Goal: Information Seeking & Learning: Learn about a topic

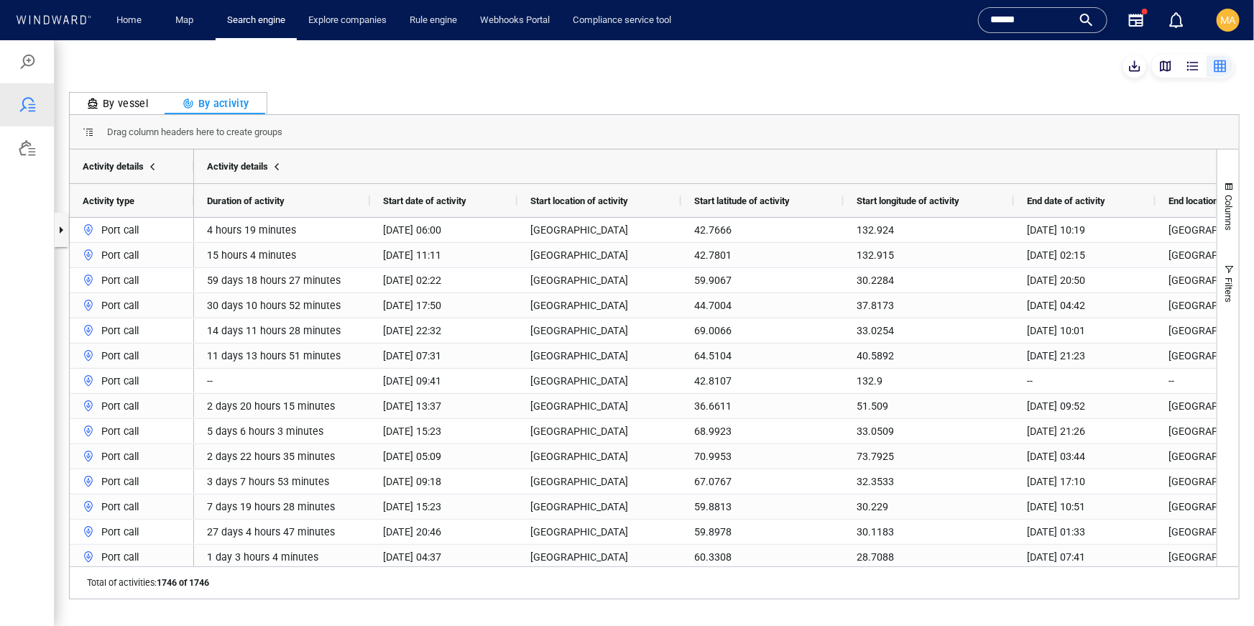
scroll to position [0, 52]
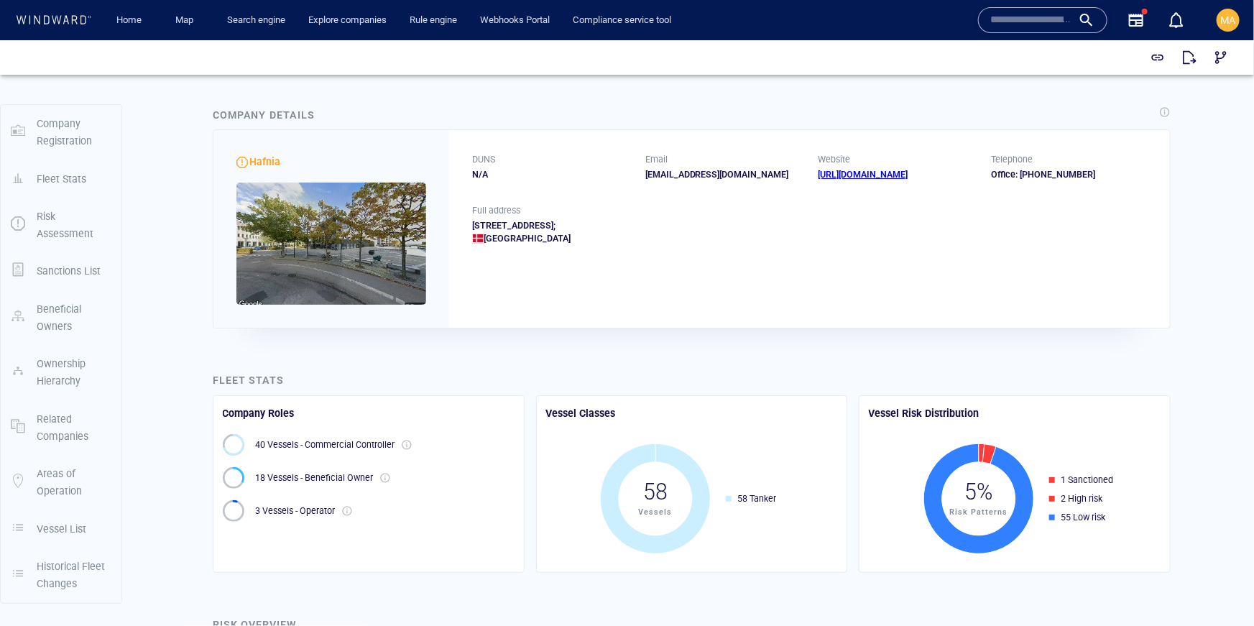
scroll to position [2272, 0]
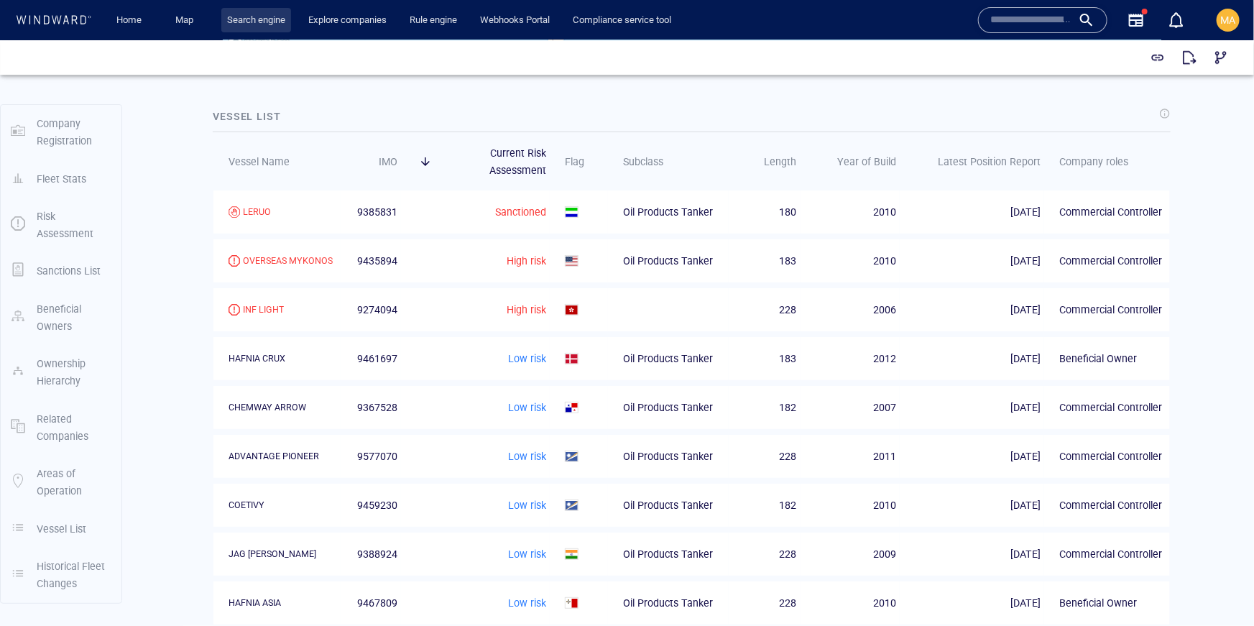
click at [274, 20] on link "Search engine" at bounding box center [256, 20] width 70 height 25
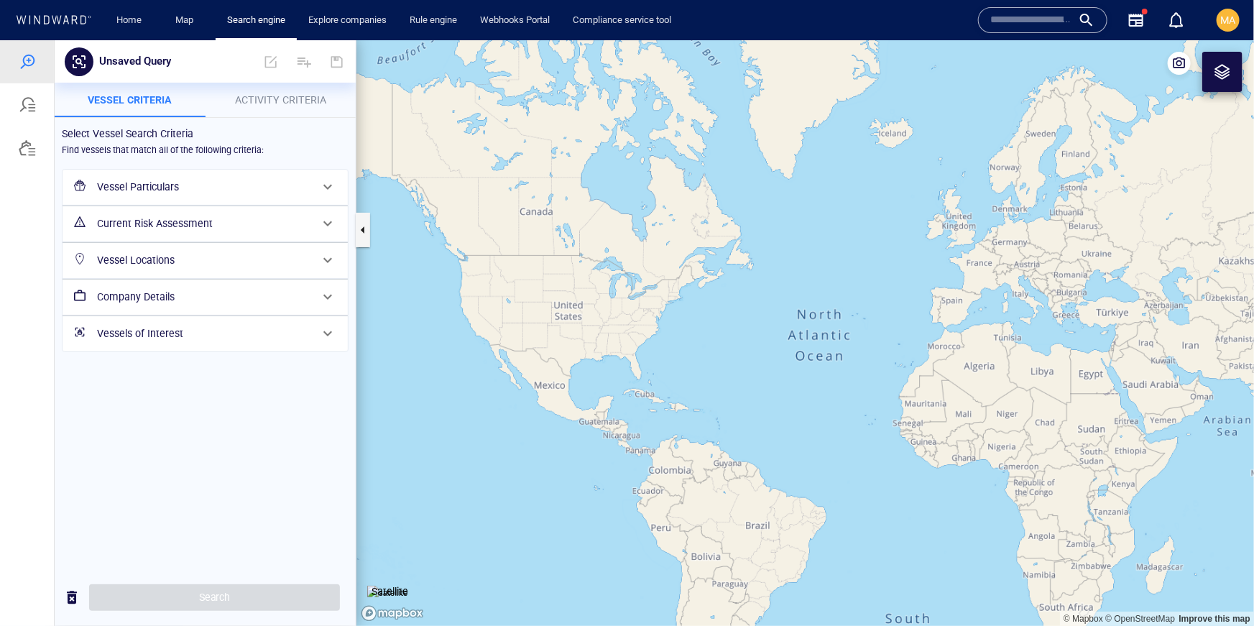
click at [163, 193] on h6 "Vessel Particulars" at bounding box center [203, 187] width 213 height 18
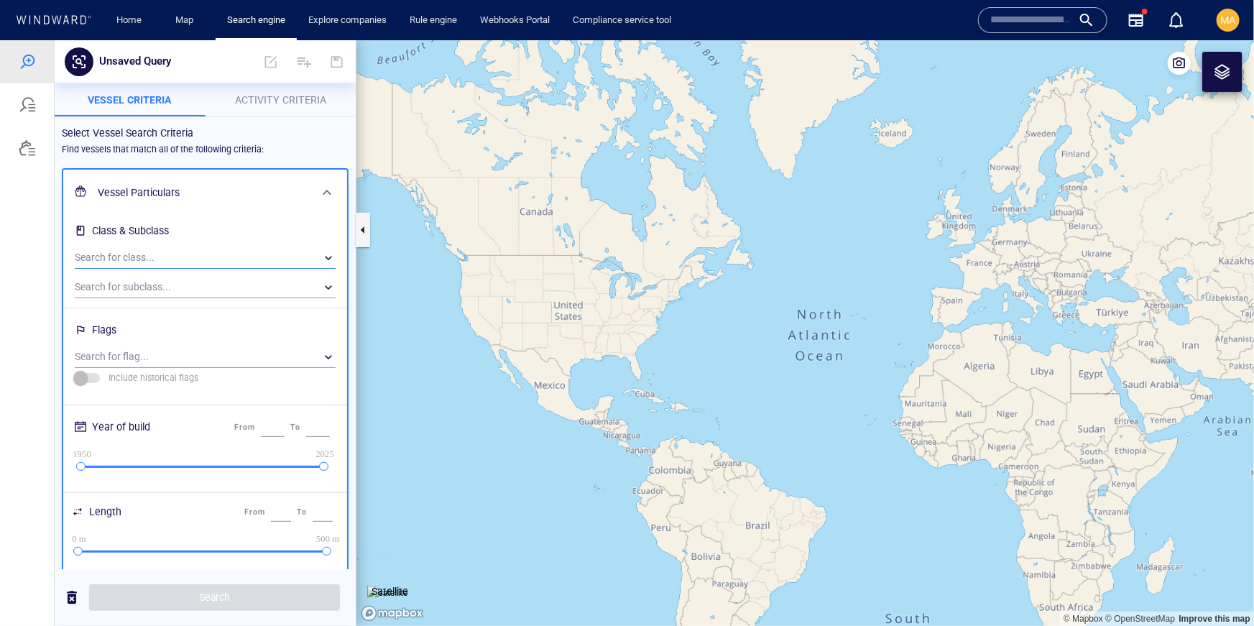
click at [163, 254] on div "​" at bounding box center [205, 258] width 261 height 22
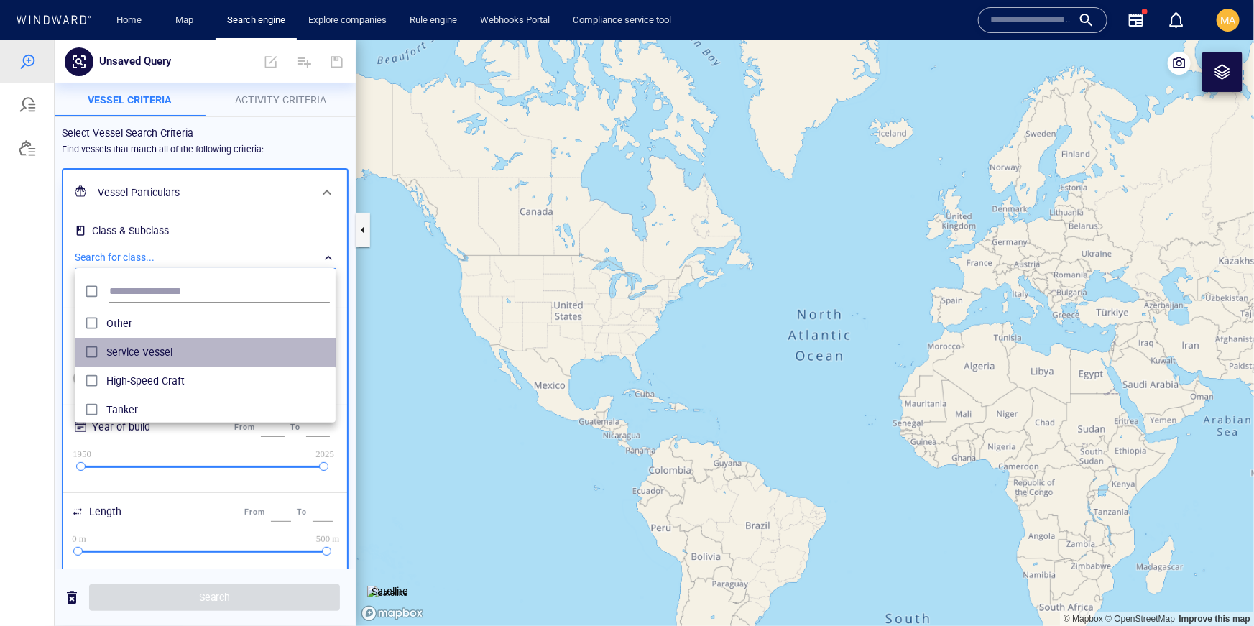
click at [155, 343] on span "Service Vessel" at bounding box center [218, 351] width 224 height 17
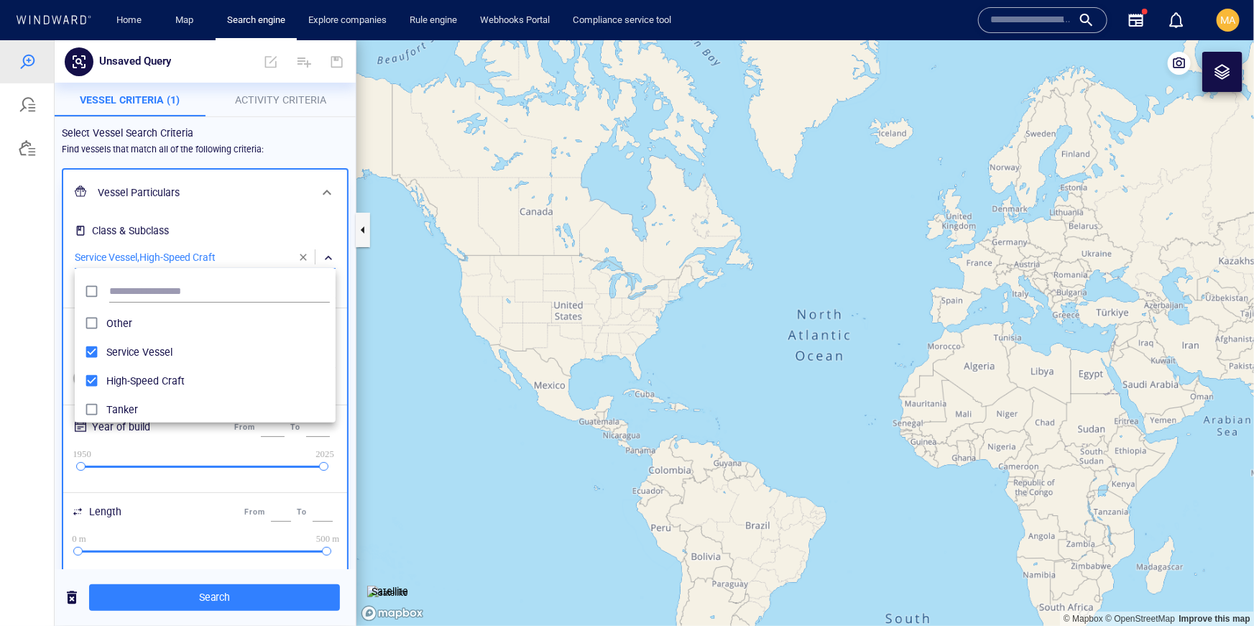
click at [50, 311] on div at bounding box center [627, 333] width 1254 height 586
click at [127, 348] on div "​" at bounding box center [205, 357] width 261 height 22
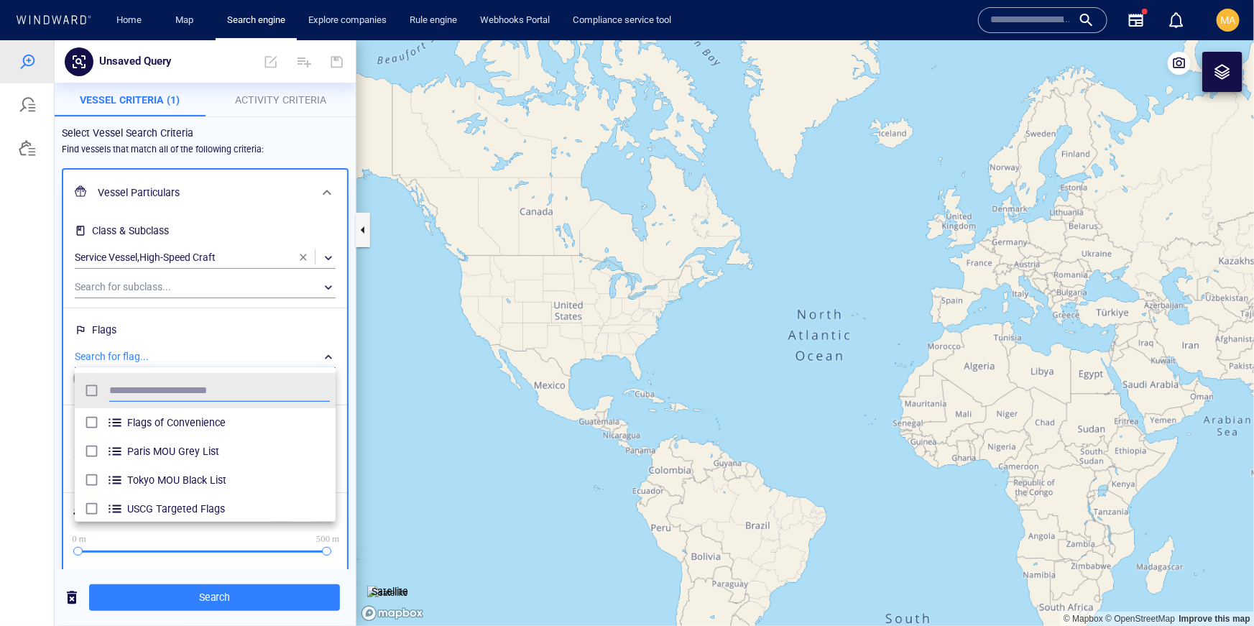
scroll to position [144, 261]
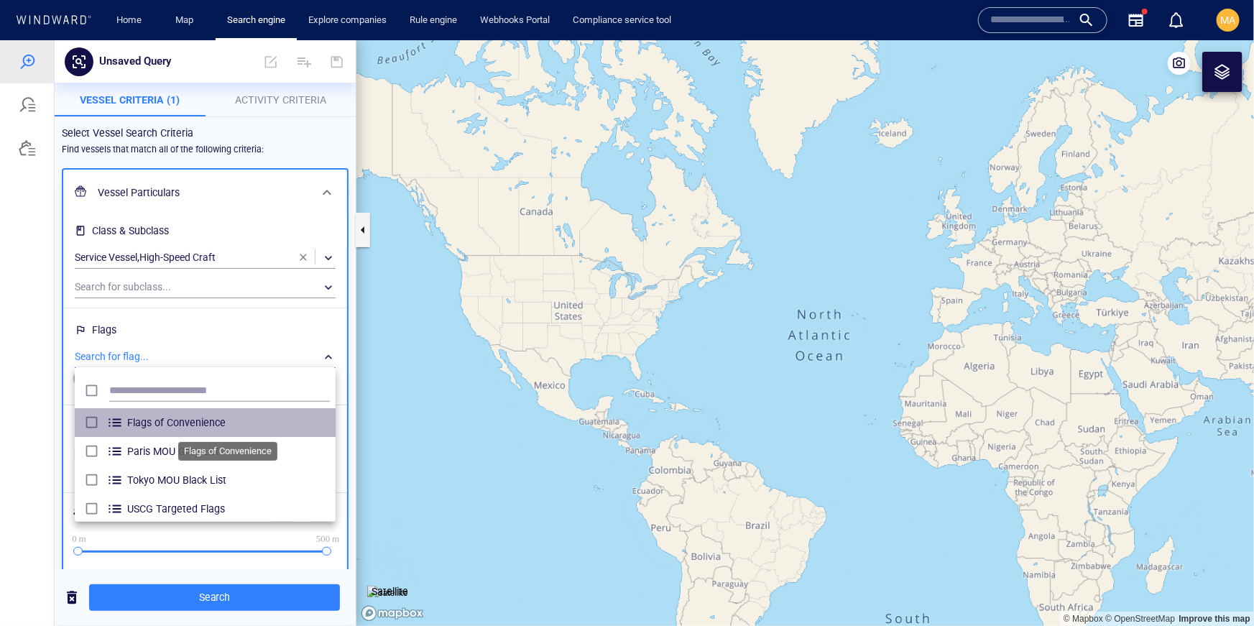
click at [168, 426] on span "Flags of Convenience" at bounding box center [228, 421] width 203 height 17
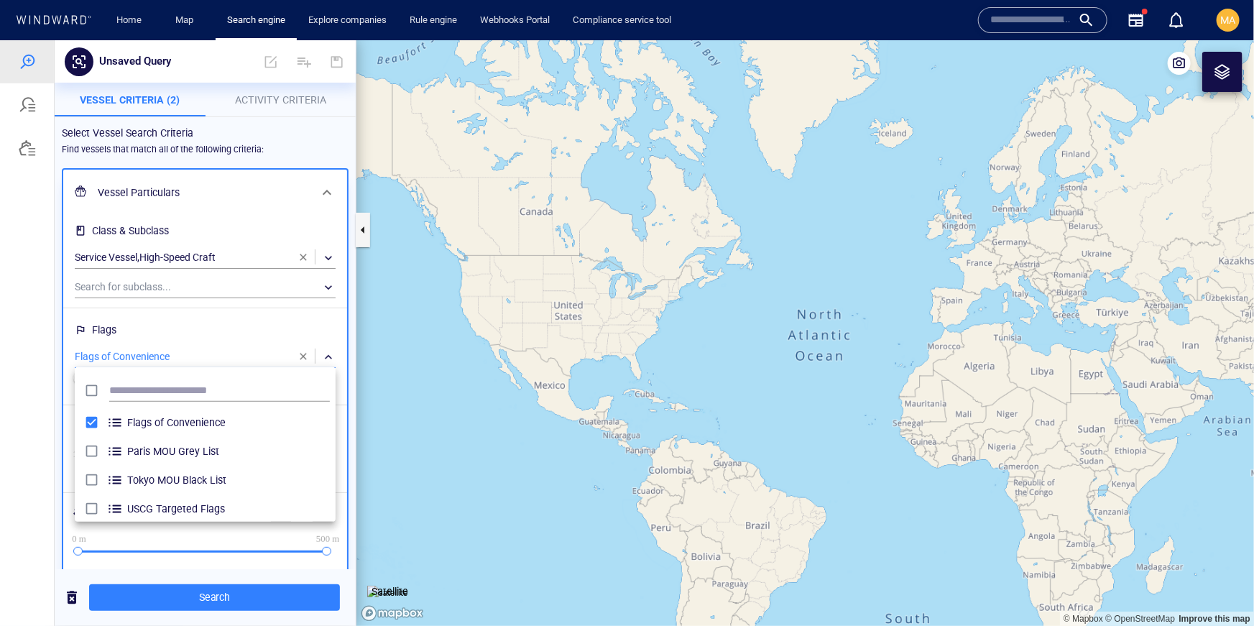
drag, startPoint x: 189, startPoint y: 311, endPoint x: 191, endPoint y: 322, distance: 11.7
click at [189, 311] on div at bounding box center [627, 333] width 1254 height 586
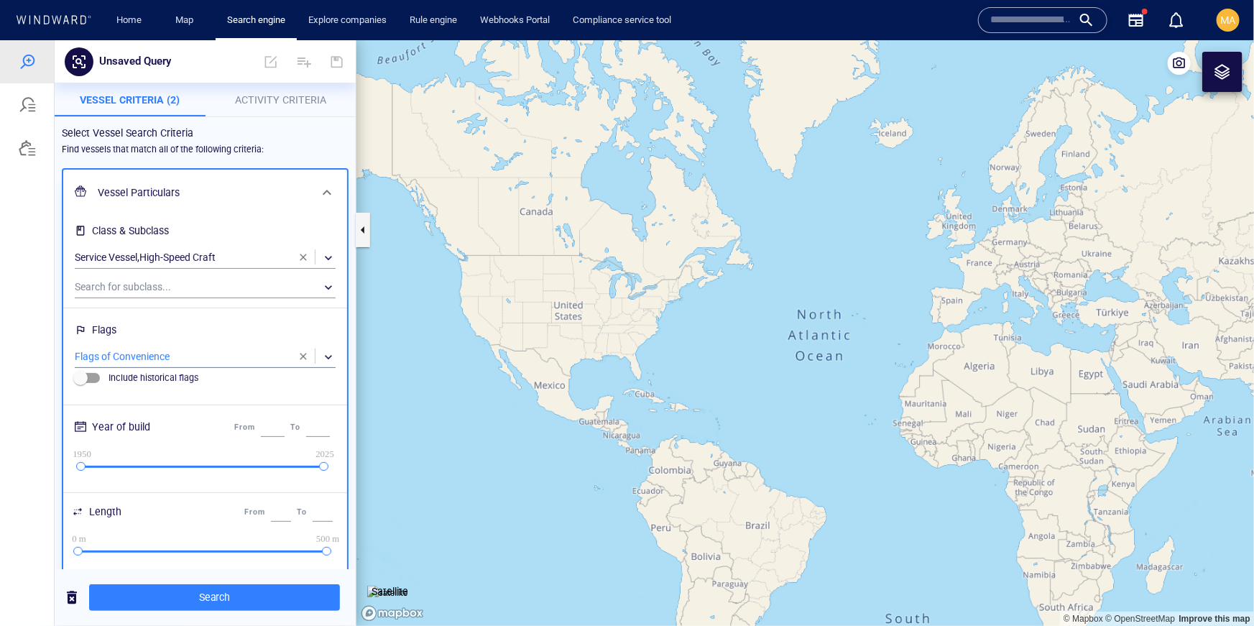
click at [263, 104] on span "Activity Criteria" at bounding box center [280, 99] width 91 height 12
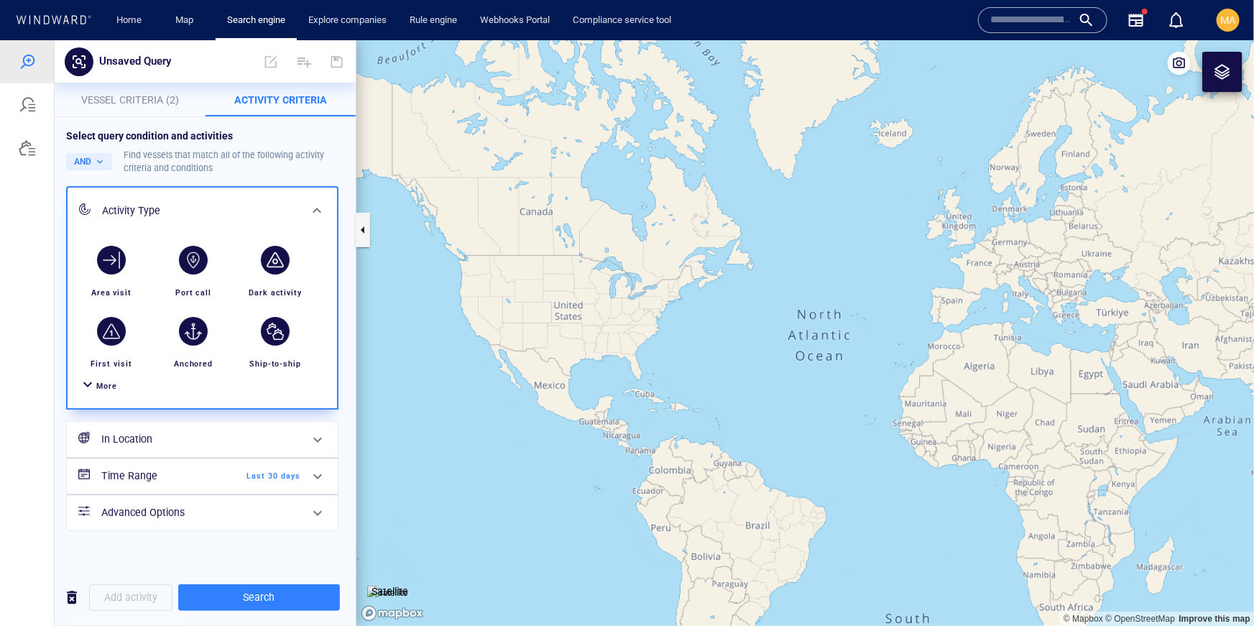
click at [197, 263] on div "button" at bounding box center [193, 259] width 29 height 29
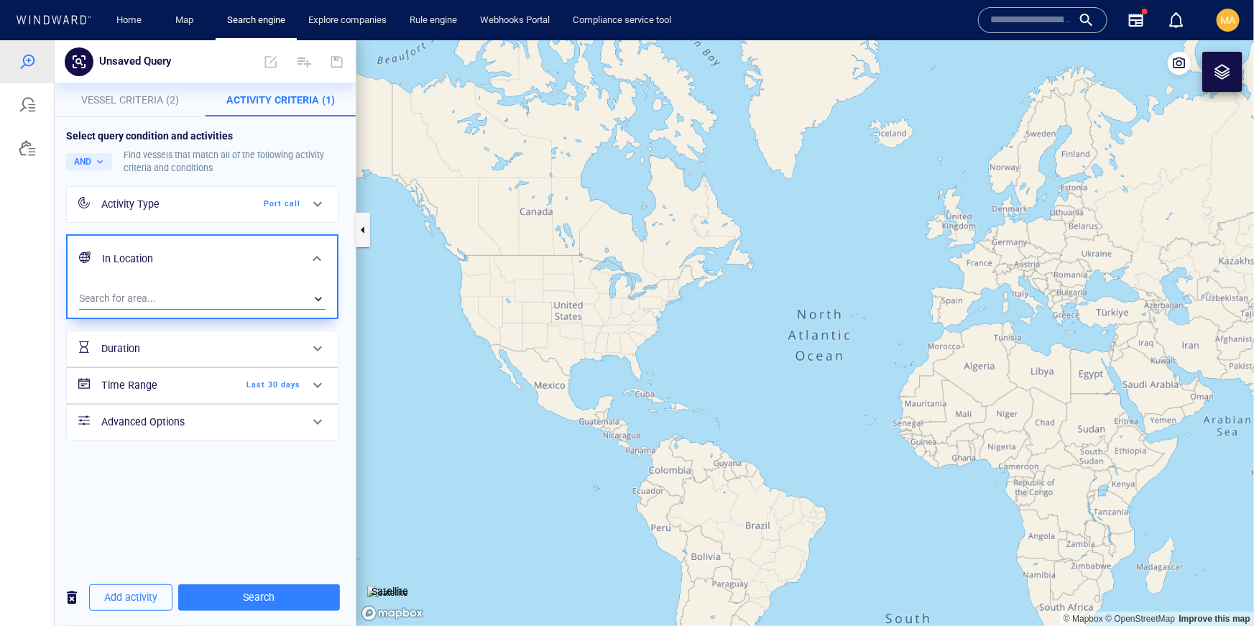
click at [168, 298] on div "​" at bounding box center [202, 299] width 247 height 22
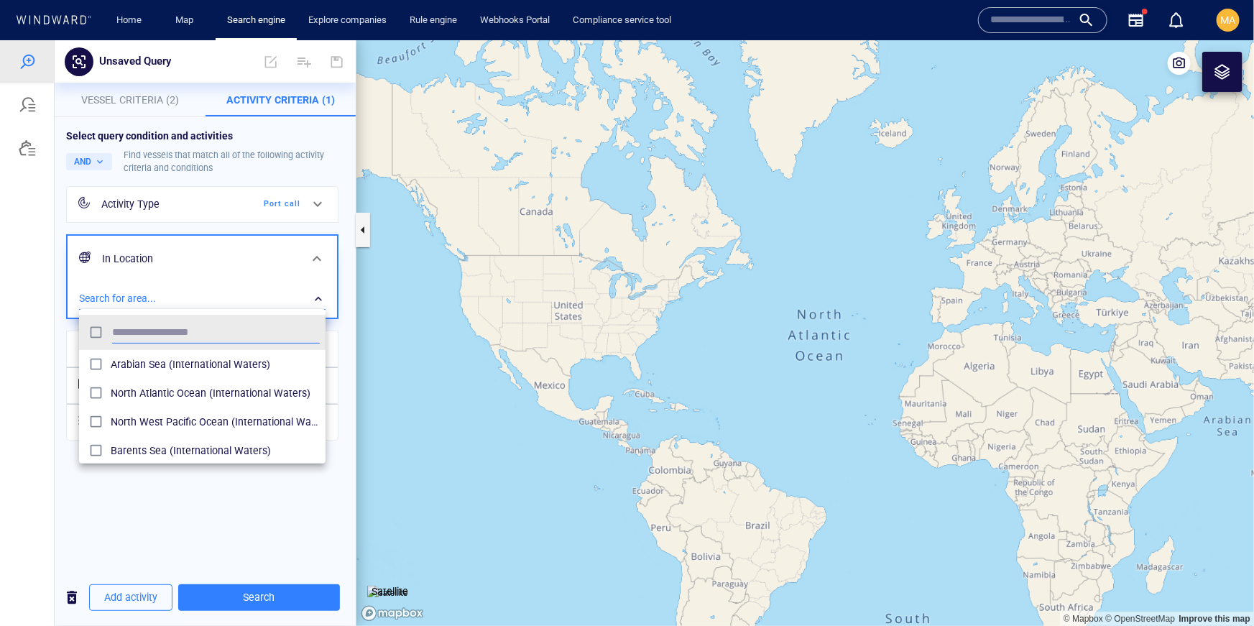
scroll to position [144, 247]
drag, startPoint x: 172, startPoint y: 395, endPoint x: 171, endPoint y: 417, distance: 21.6
click at [171, 395] on span "North Atlantic Ocean (International Waters)" at bounding box center [215, 392] width 209 height 17
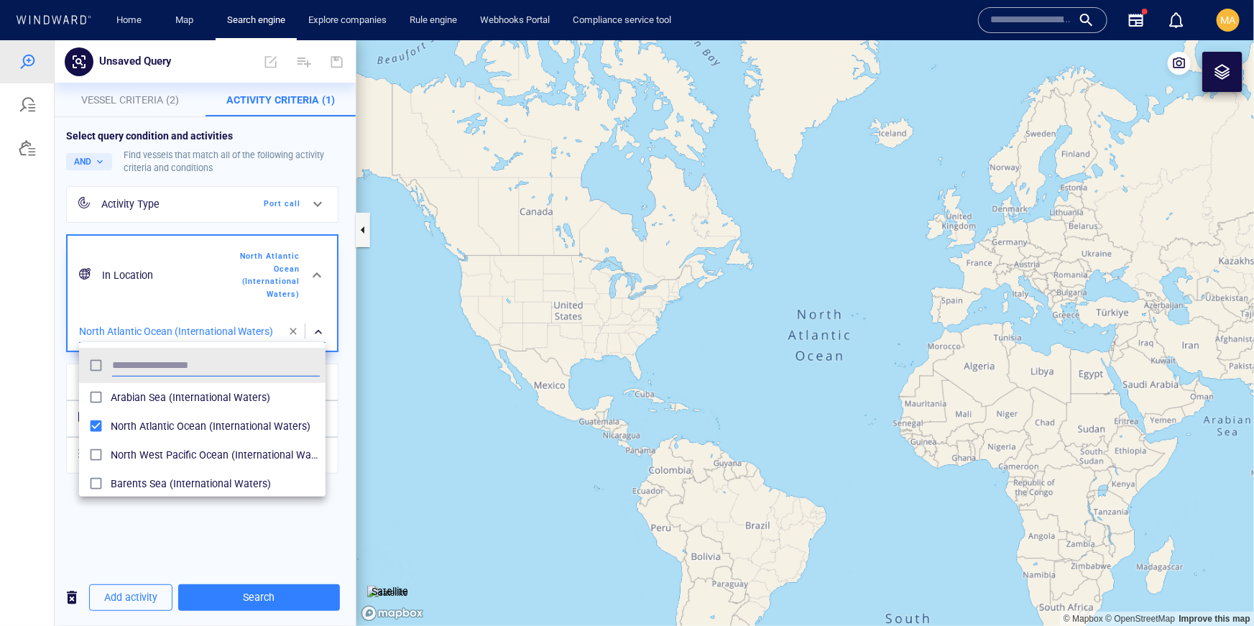
click at [229, 597] on div at bounding box center [627, 333] width 1254 height 586
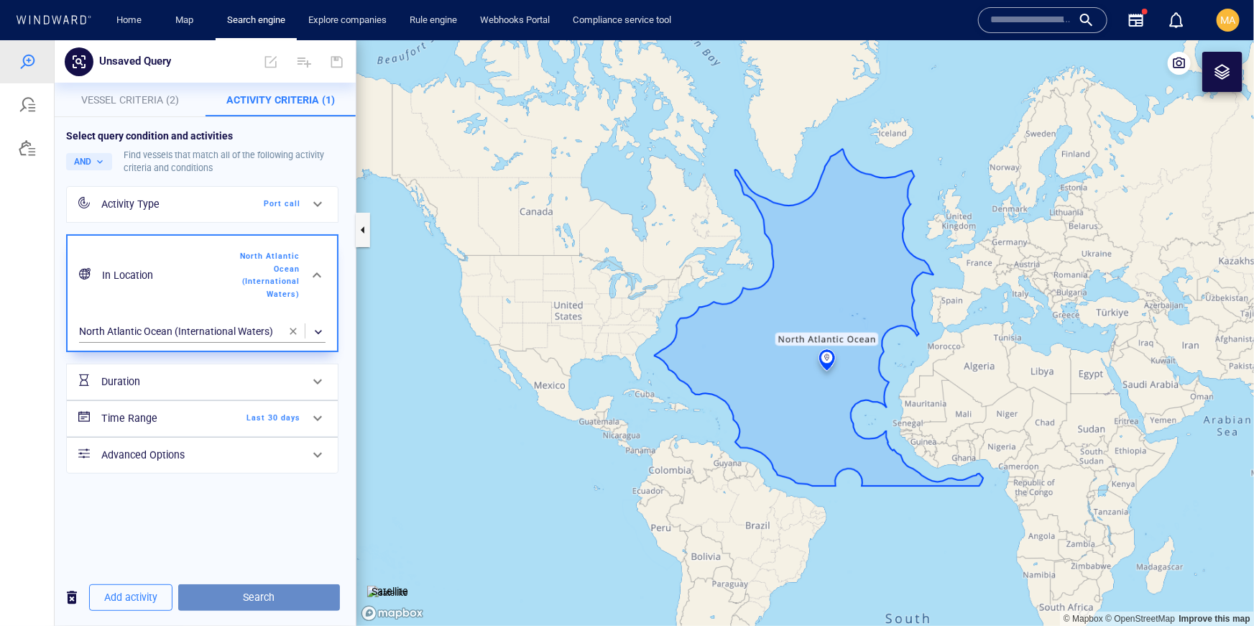
click at [267, 597] on span "Search" at bounding box center [259, 597] width 139 height 18
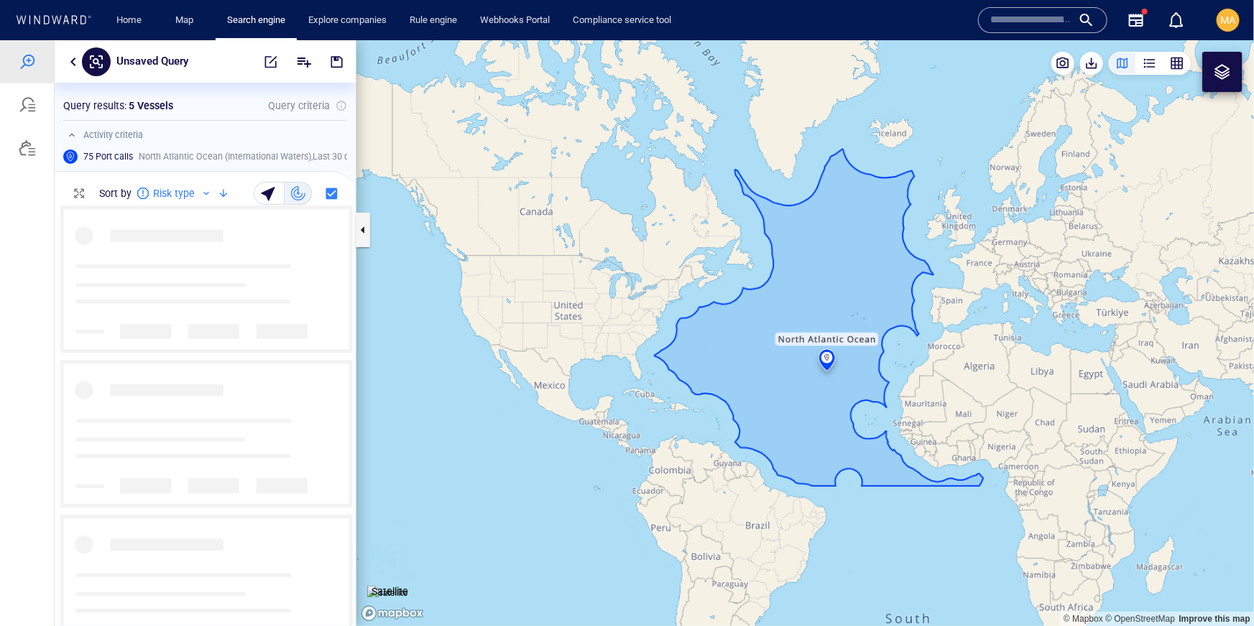
scroll to position [419, 301]
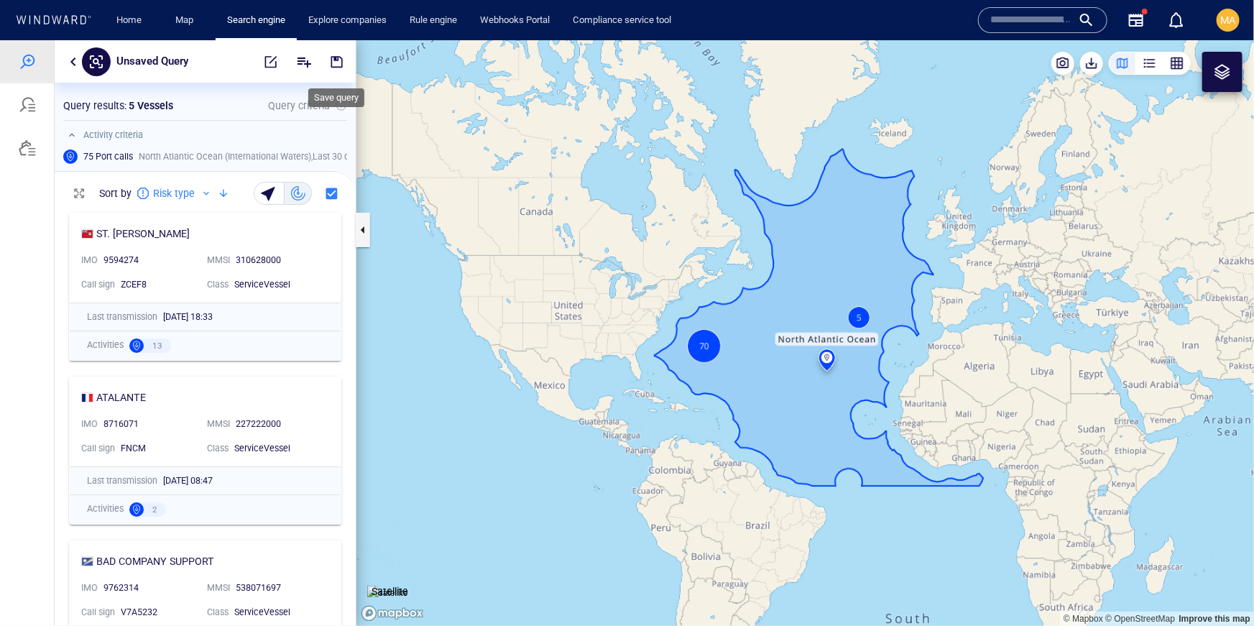
click at [339, 58] on span "button" at bounding box center [337, 61] width 14 height 14
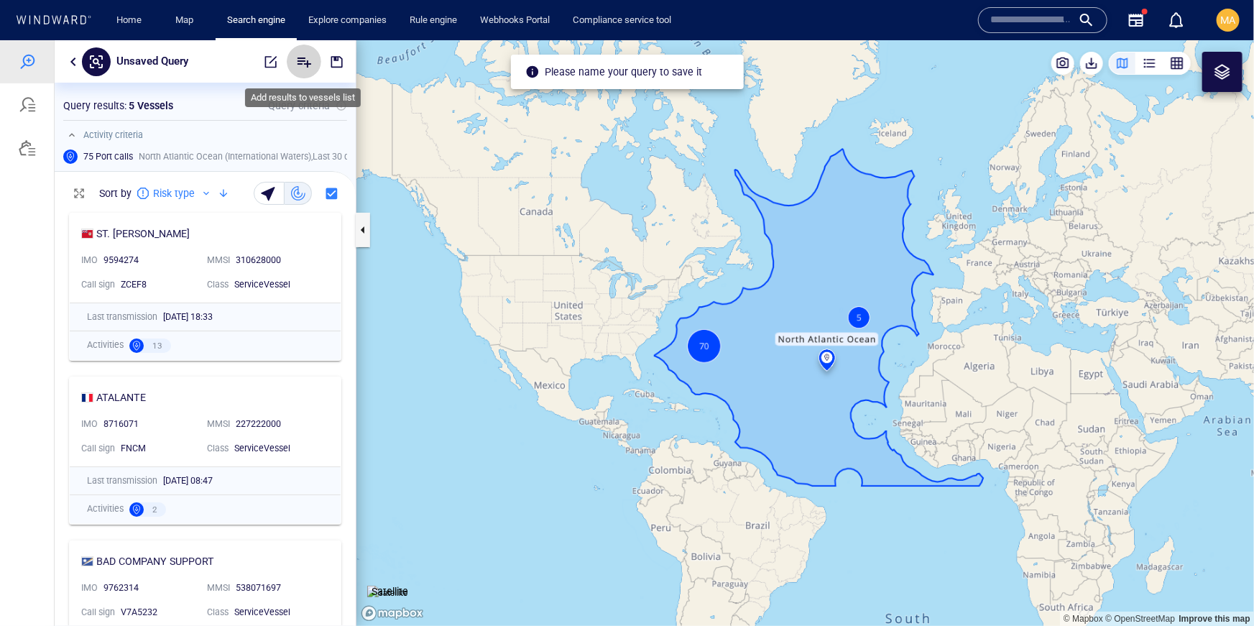
click at [313, 58] on button "Add" at bounding box center [304, 61] width 35 height 35
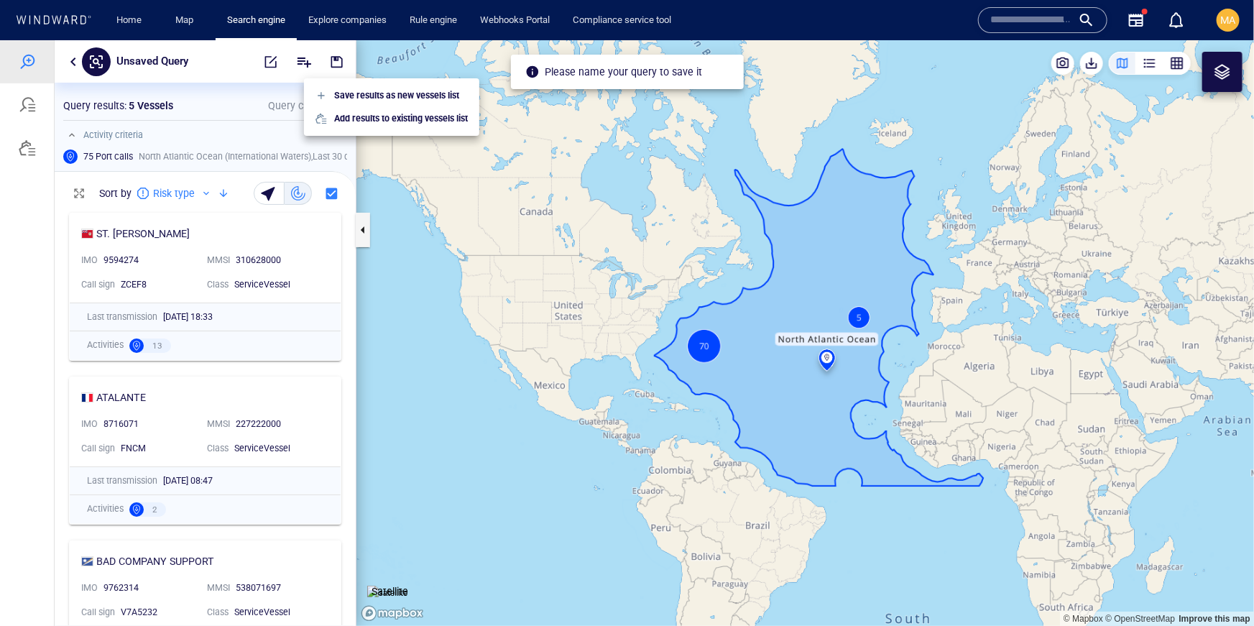
drag, startPoint x: 207, startPoint y: 58, endPoint x: 139, endPoint y: 56, distance: 68.3
click at [204, 58] on div at bounding box center [627, 333] width 1254 height 586
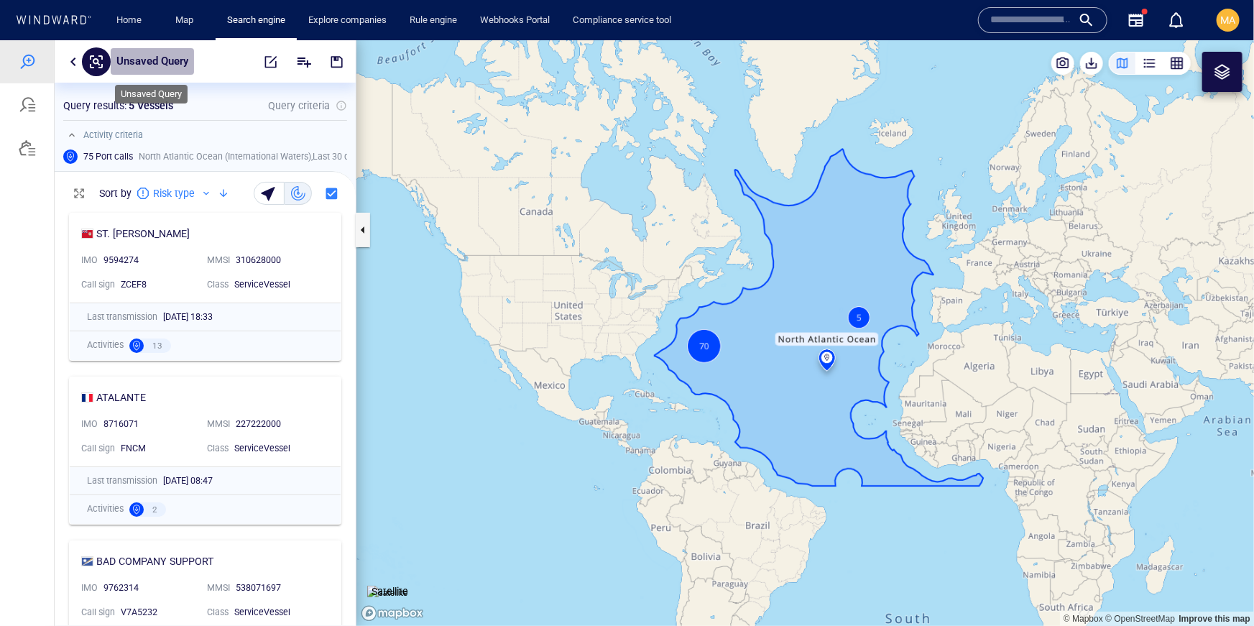
click at [184, 52] on p "Unsaved Query" at bounding box center [152, 61] width 72 height 19
type input "*"
type input "********"
click at [26, 108] on div at bounding box center [27, 104] width 17 height 17
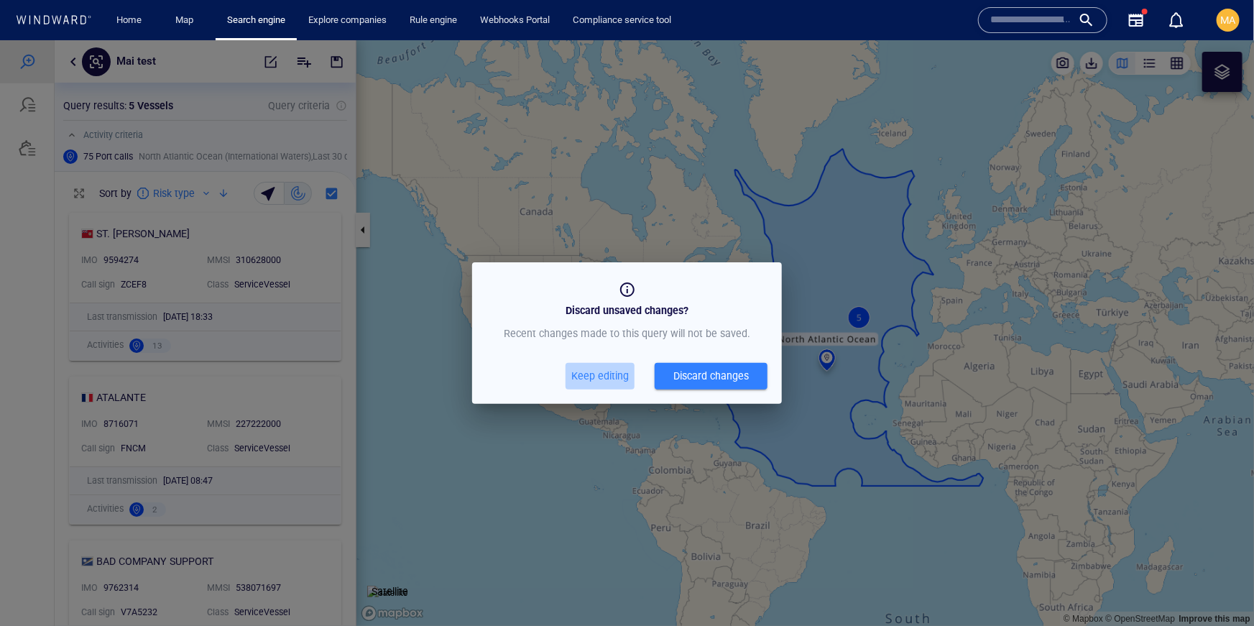
drag, startPoint x: 597, startPoint y: 377, endPoint x: 341, endPoint y: 165, distance: 331.3
click at [594, 376] on span "Keep editing" at bounding box center [600, 376] width 58 height 18
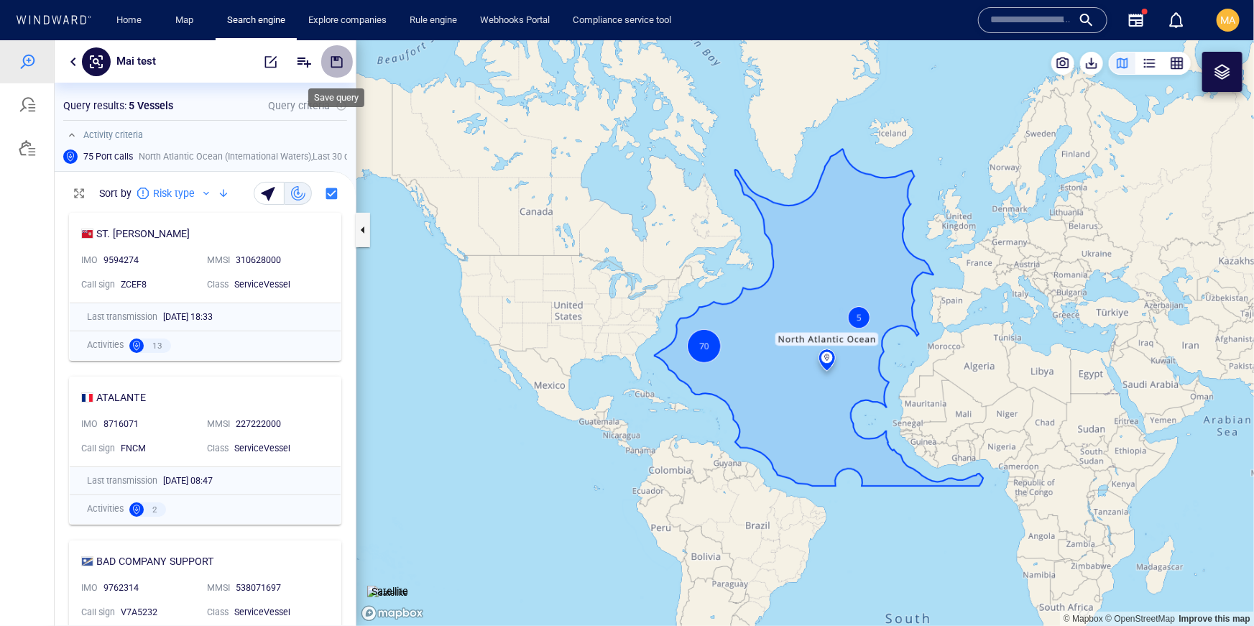
click at [331, 61] on span "button" at bounding box center [337, 61] width 14 height 14
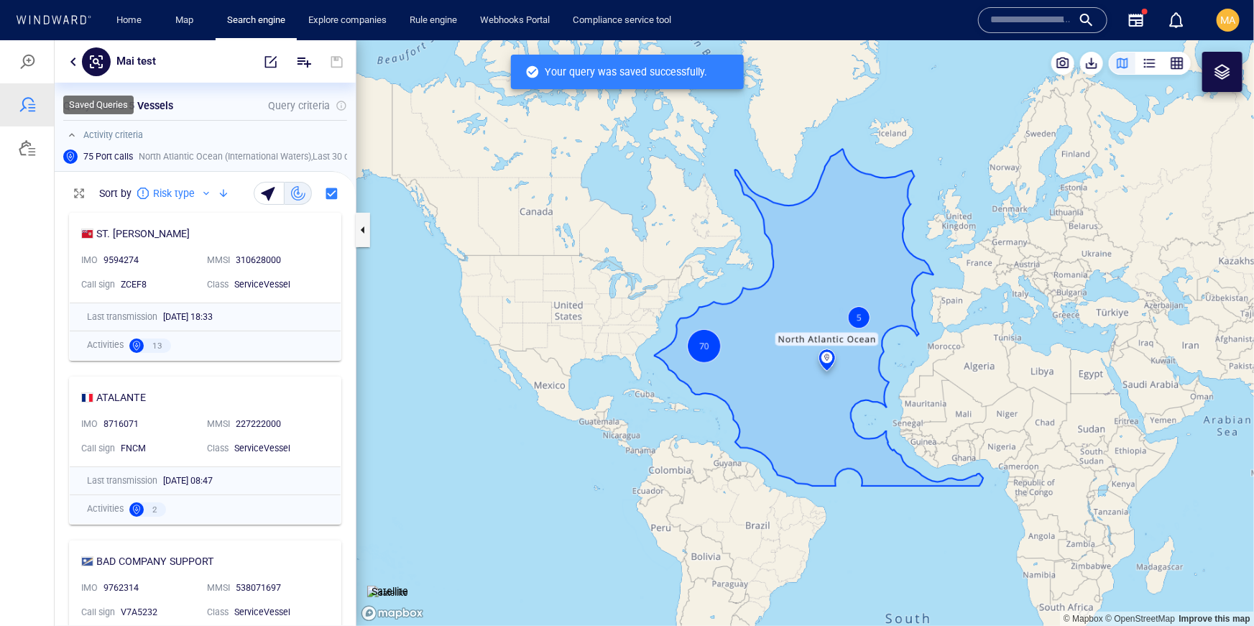
scroll to position [419, 301]
click at [20, 106] on div at bounding box center [27, 104] width 17 height 17
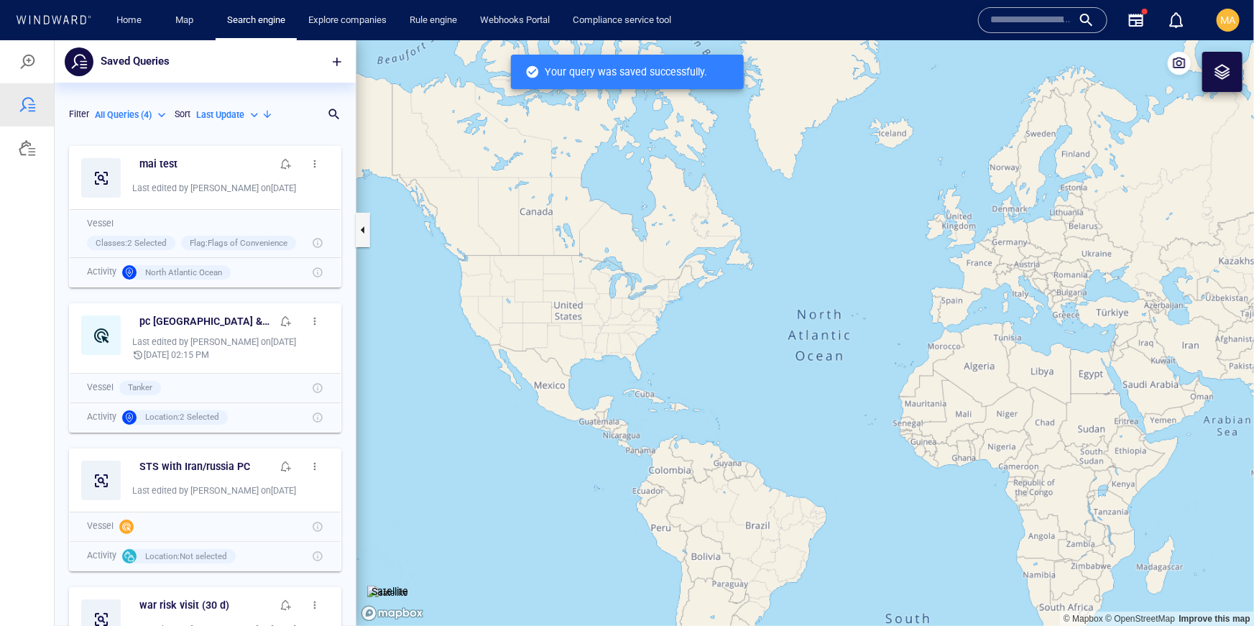
scroll to position [487, 301]
click at [321, 161] on button "button" at bounding box center [314, 163] width 29 height 29
